Goal: Information Seeking & Learning: Learn about a topic

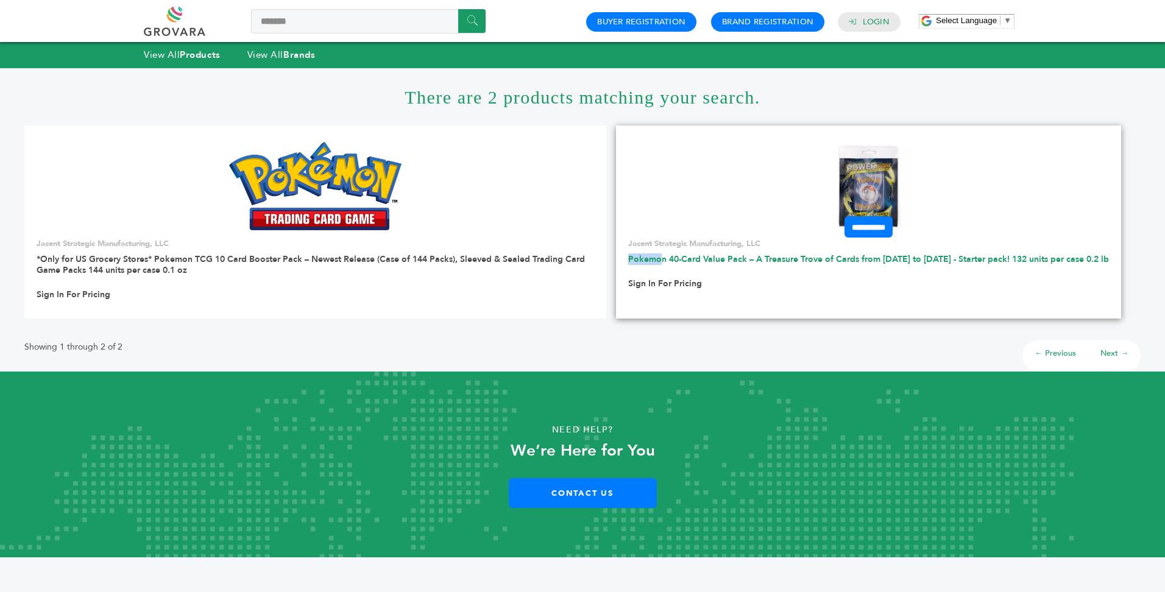
drag, startPoint x: 638, startPoint y: 258, endPoint x: 677, endPoint y: 259, distance: 38.4
click at [677, 259] on div "**********" at bounding box center [868, 266] width 505 height 57
drag, startPoint x: 677, startPoint y: 259, endPoint x: 693, endPoint y: 259, distance: 15.8
click at [693, 259] on link "Pokemon 40-Card Value Pack – A Treasure Trove of Cards from [DATE] to [DATE] - …" at bounding box center [868, 259] width 481 height 12
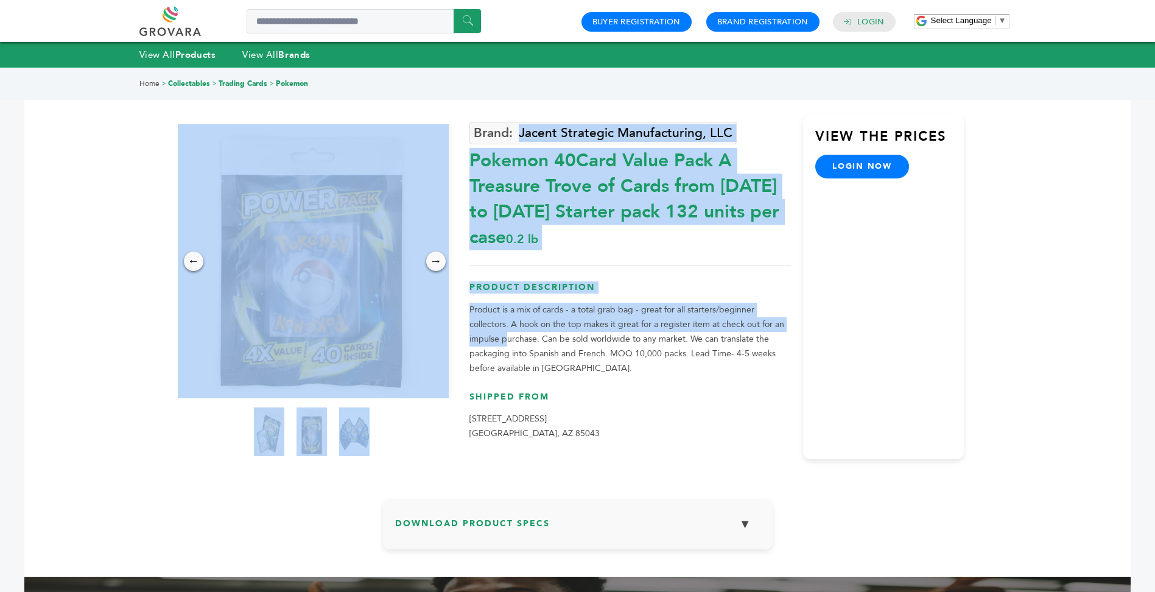
drag, startPoint x: 468, startPoint y: 306, endPoint x: 509, endPoint y: 334, distance: 49.3
click at [509, 334] on div "← → × Jacent Strategic Manufacturing, LLC 0.2 lb Product Description login now" at bounding box center [578, 271] width 774 height 406
click at [509, 334] on p "Product is a mix of cards - a total grab bag - great for all starters/beginner …" at bounding box center [631, 339] width 322 height 73
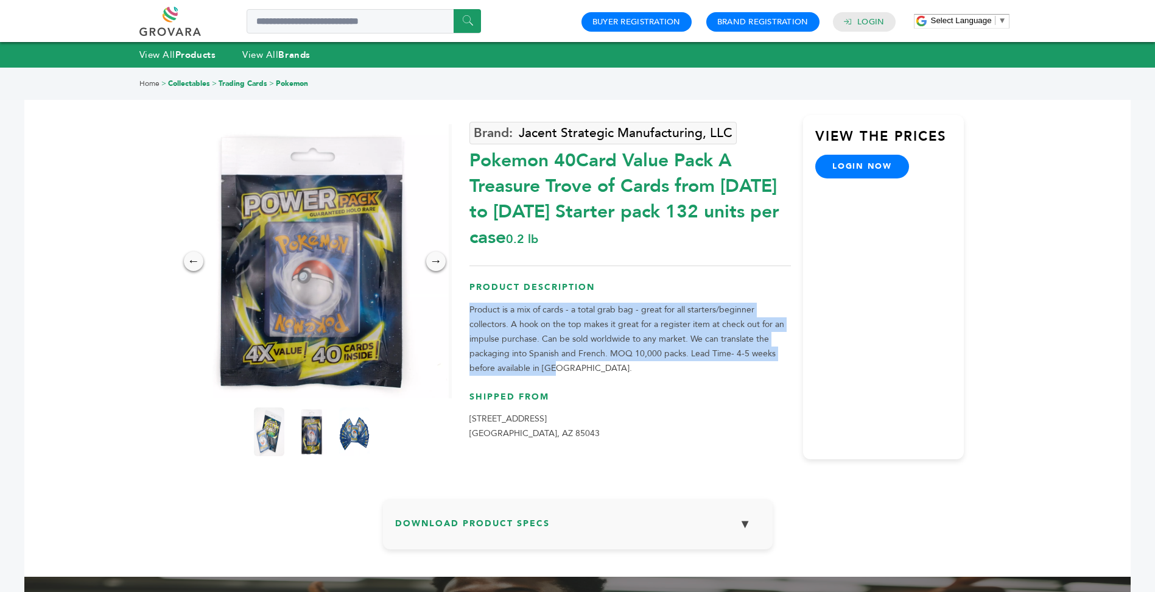
drag, startPoint x: 573, startPoint y: 364, endPoint x: 471, endPoint y: 309, distance: 116.4
click at [471, 309] on p "Product is a mix of cards - a total grab bag - great for all starters/beginner …" at bounding box center [631, 339] width 322 height 73
copy p "Product is a mix of cards - a total grab bag - great for all starters/beginner …"
